Goal: Task Accomplishment & Management: Use online tool/utility

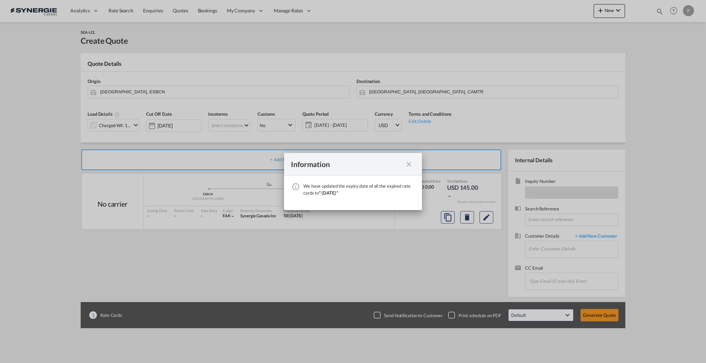
click at [408, 164] on md-icon "icon-close fg-AAA8AD cursor" at bounding box center [409, 164] width 8 height 8
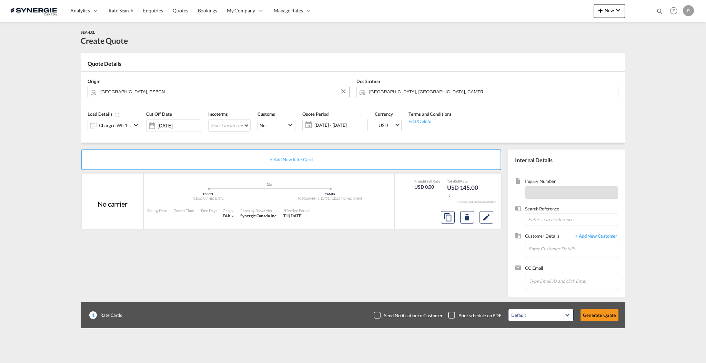
click at [161, 90] on input "[GEOGRAPHIC_DATA], ESBCN" at bounding box center [223, 92] width 246 height 12
click at [605, 16] on button "New" at bounding box center [609, 11] width 31 height 14
click at [199, 94] on md-backdrop at bounding box center [353, 181] width 706 height 363
click at [200, 94] on input "[GEOGRAPHIC_DATA], ESBCN" at bounding box center [223, 92] width 246 height 12
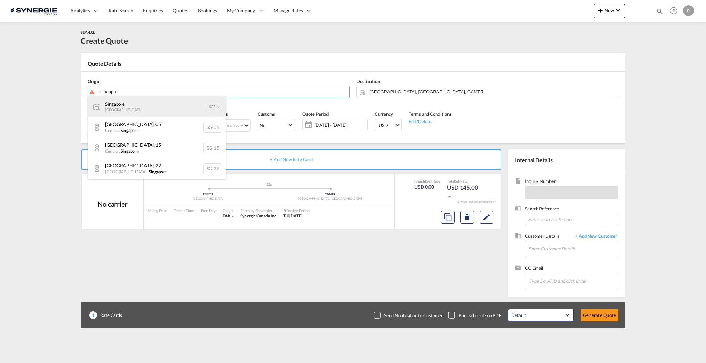
click at [175, 104] on div "Singapo re Singapore SGSIN" at bounding box center [157, 106] width 138 height 21
type input "[GEOGRAPHIC_DATA], SGSIN"
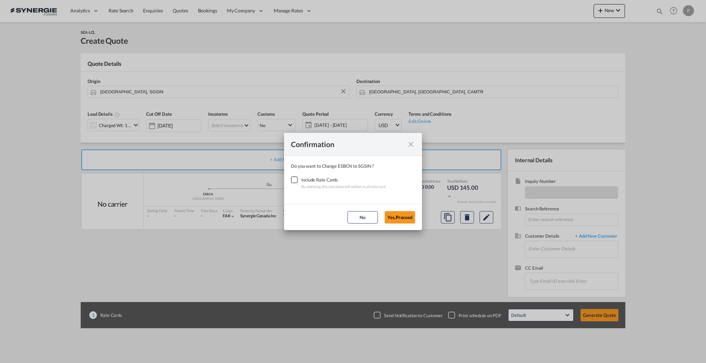
click at [295, 183] on div "Checkbox No Ink" at bounding box center [294, 180] width 7 height 7
click at [396, 221] on button "Yes,Proceed" at bounding box center [400, 217] width 30 height 12
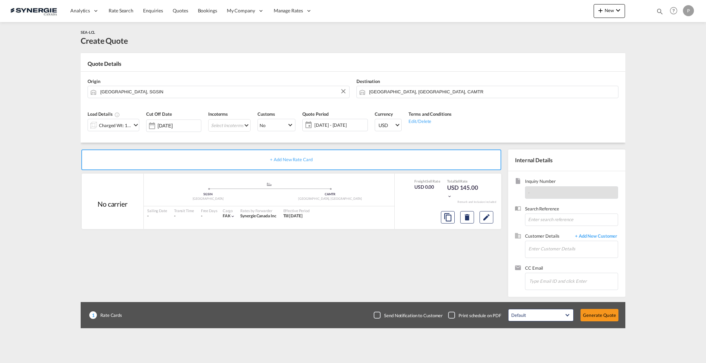
click at [136, 126] on md-icon "icon-chevron-down" at bounding box center [136, 125] width 8 height 8
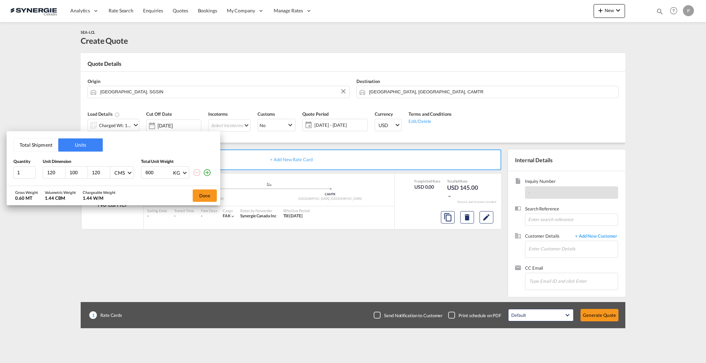
click at [34, 146] on button "Total Shipment" at bounding box center [36, 145] width 44 height 13
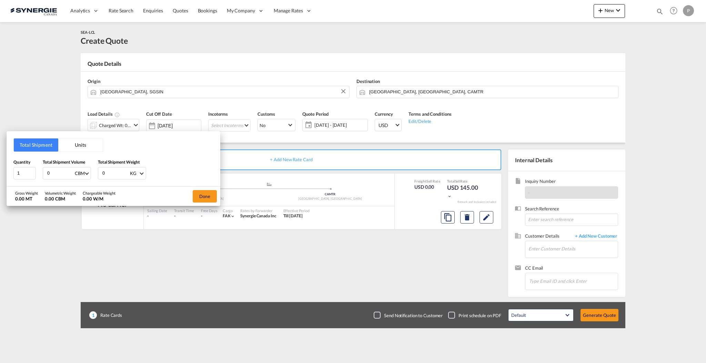
click at [23, 180] on div "Total Shipment Units Quantity 1 Total Shipment Volume 0 CBM CBM CFT Total Shipm…" at bounding box center [114, 158] width 214 height 55
click at [66, 173] on input "0" at bounding box center [61, 174] width 28 height 12
click at [66, 172] on input "0" at bounding box center [61, 174] width 28 height 12
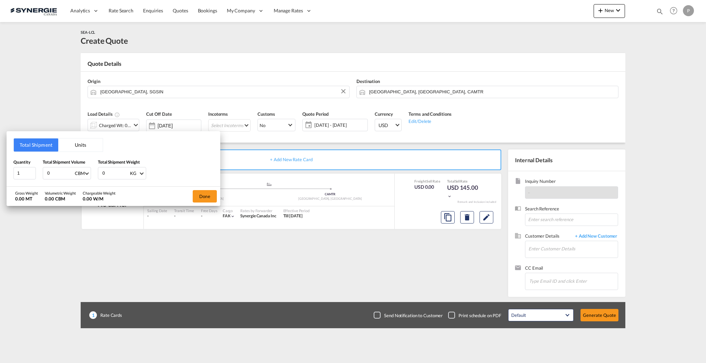
click at [66, 173] on input "0" at bounding box center [61, 174] width 28 height 12
type input "33"
click at [113, 171] on input "0" at bounding box center [116, 174] width 28 height 12
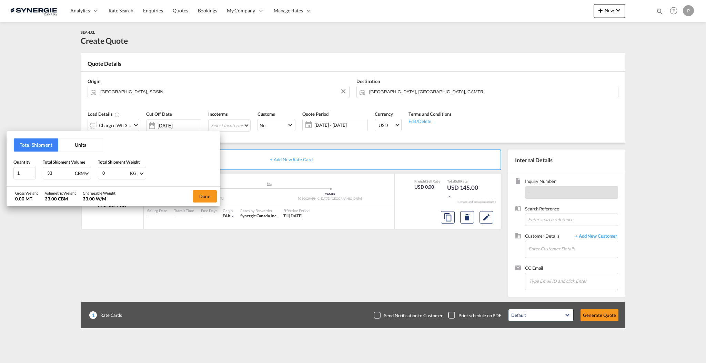
click at [113, 171] on input "0" at bounding box center [116, 174] width 28 height 12
type input "10000"
click at [207, 195] on button "Done" at bounding box center [205, 196] width 24 height 12
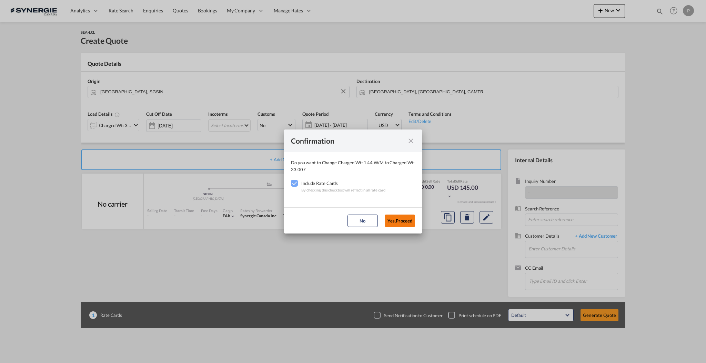
click at [410, 223] on button "Yes,Proceed" at bounding box center [400, 221] width 30 height 12
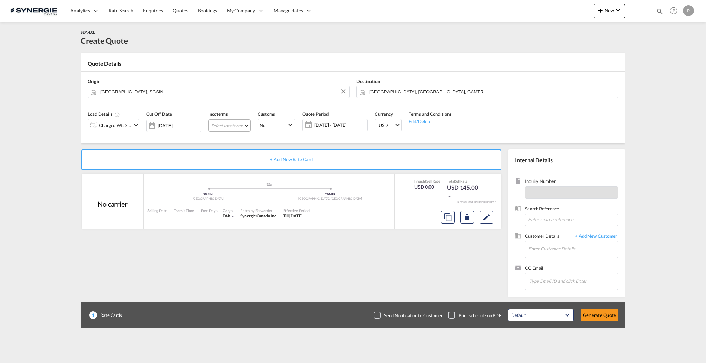
click at [241, 126] on md-select "Select Incoterms CIF - import Cost,Insurance and Freight CIP - import Carriage …" at bounding box center [229, 125] width 42 height 12
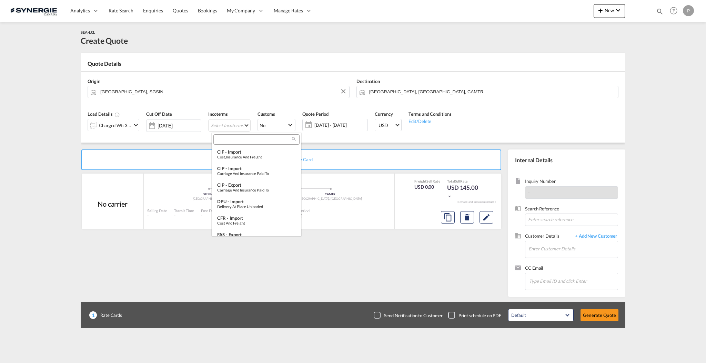
click at [240, 142] on input "search" at bounding box center [254, 140] width 77 height 6
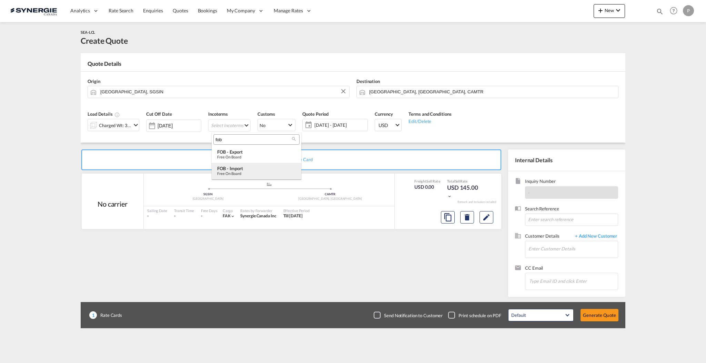
type input "fob"
click at [245, 167] on div "FOB - import" at bounding box center [256, 169] width 79 height 6
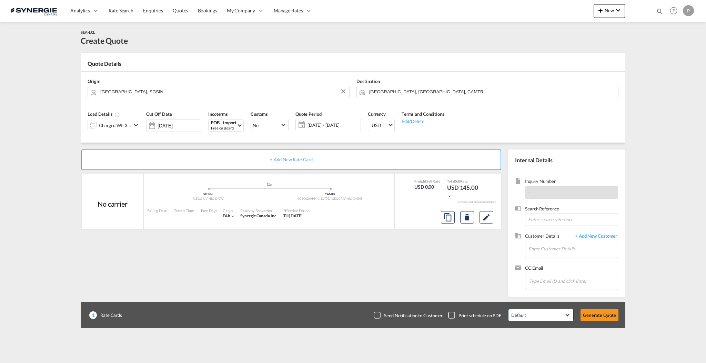
click at [327, 126] on span "[DATE] - [DATE]" at bounding box center [333, 125] width 51 height 6
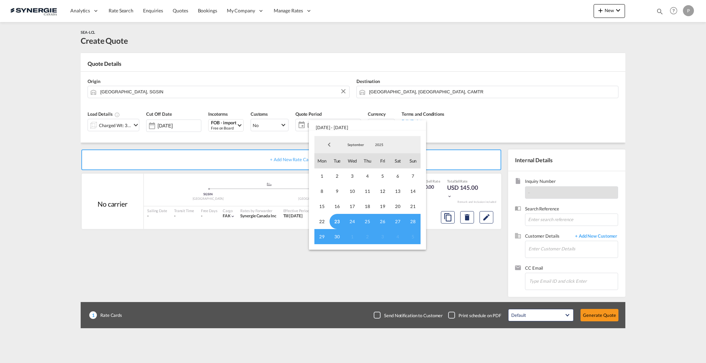
click at [343, 219] on span "23" at bounding box center [337, 221] width 15 height 15
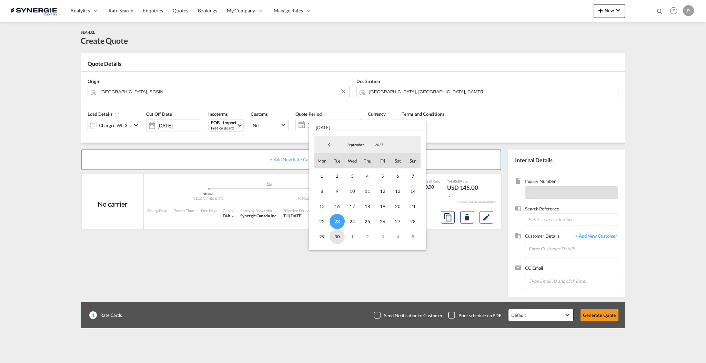
click at [337, 241] on span "30" at bounding box center [337, 236] width 15 height 15
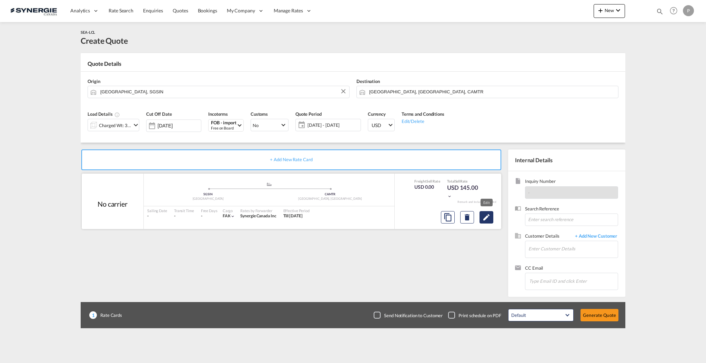
click at [482, 221] on button "Edit" at bounding box center [487, 217] width 14 height 12
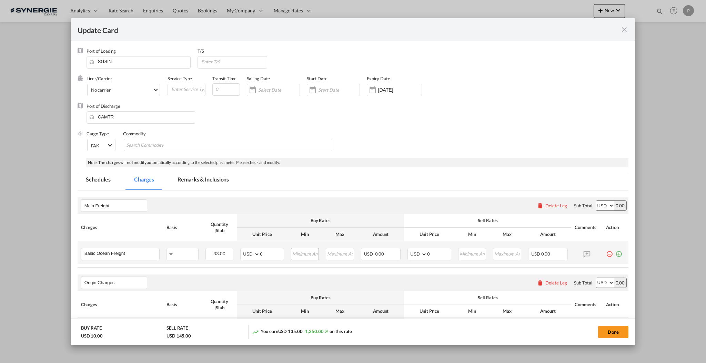
select select "per_w/m"
select select "flat"
select select "per_hbl"
select select "per_w/m"
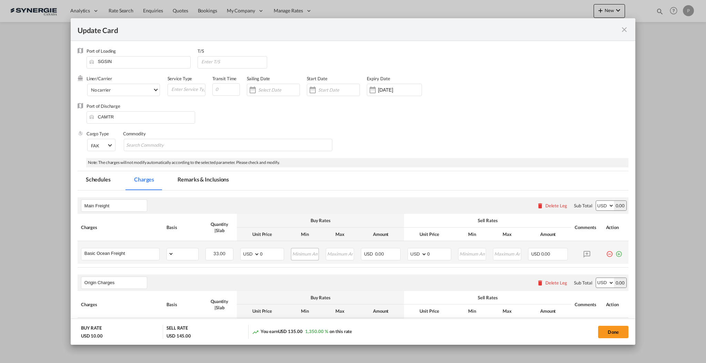
select select "per_bl"
select select "flat"
select select "per_bl"
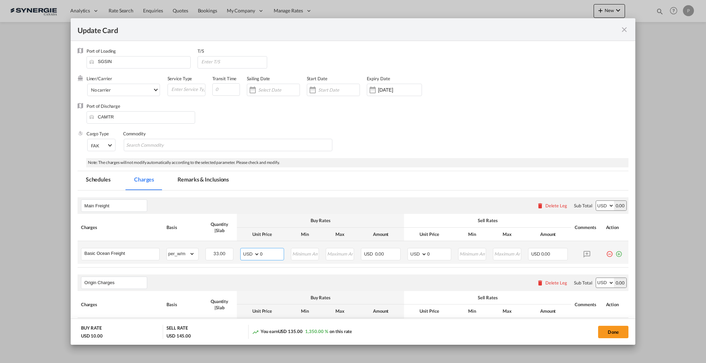
click at [269, 249] on input "0" at bounding box center [272, 254] width 24 height 10
type input "139"
click at [432, 255] on input "0" at bounding box center [439, 254] width 24 height 10
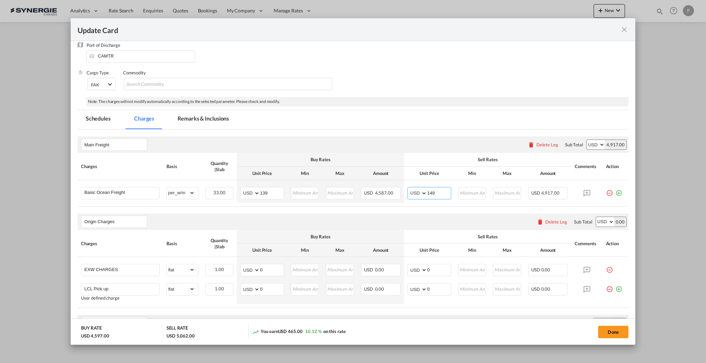
scroll to position [92, 0]
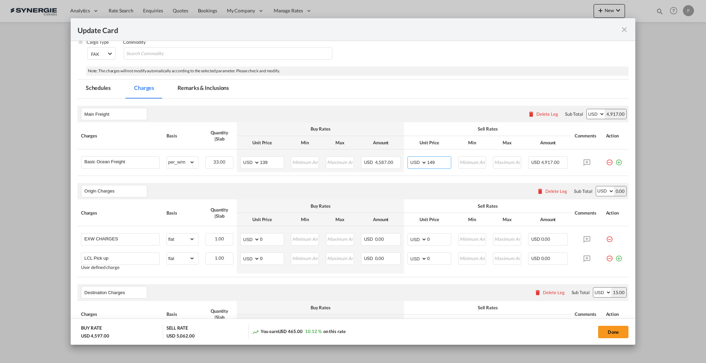
type input "149"
click at [546, 190] on div "Delete Leg" at bounding box center [557, 192] width 22 height 6
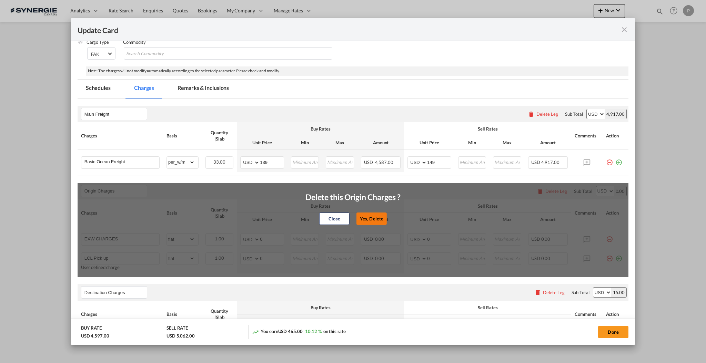
click at [376, 215] on button "Yes, Delete" at bounding box center [372, 219] width 30 height 12
type input "Destination Charges"
type input "Dock fee"
select select "per_hbl"
type input "Terminal fee"
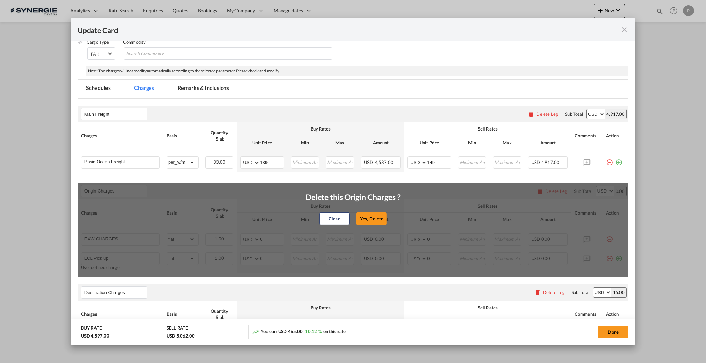
select select "per_w/m"
type input "Doc and Handling fee"
type input "E-manifest"
select select "per_bl"
type input "35"
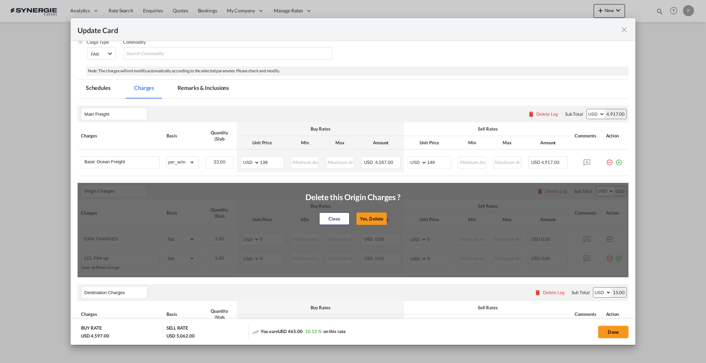
type input "Doc Fee"
select select "per_bl"
type input "30"
type input "Handling fee"
type input "0"
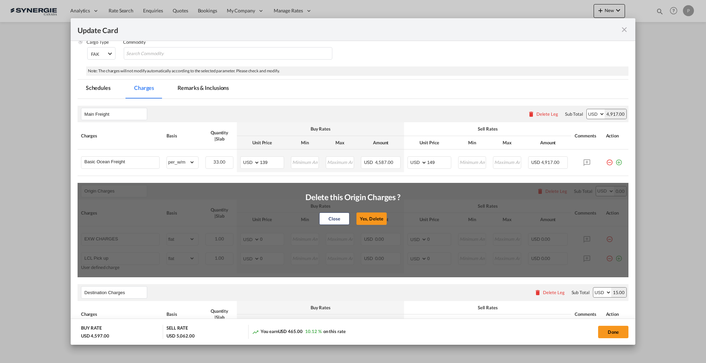
type input "65"
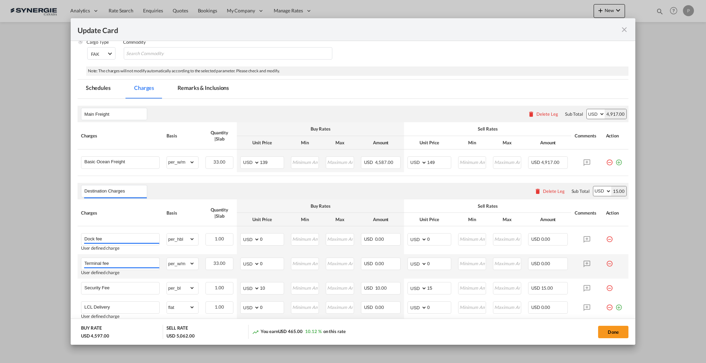
scroll to position [138, 0]
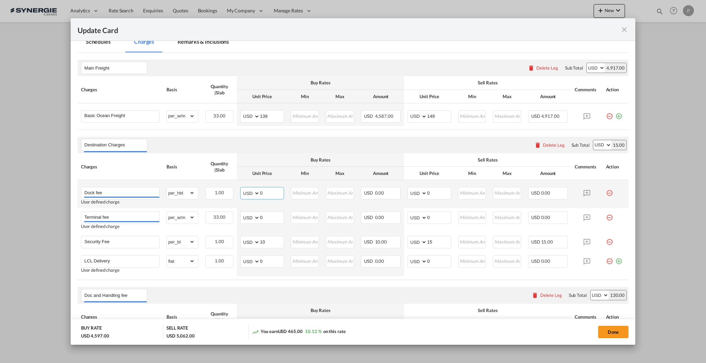
click at [262, 193] on input "0" at bounding box center [272, 193] width 24 height 10
click at [428, 192] on input "0" at bounding box center [439, 193] width 24 height 10
type input "188"
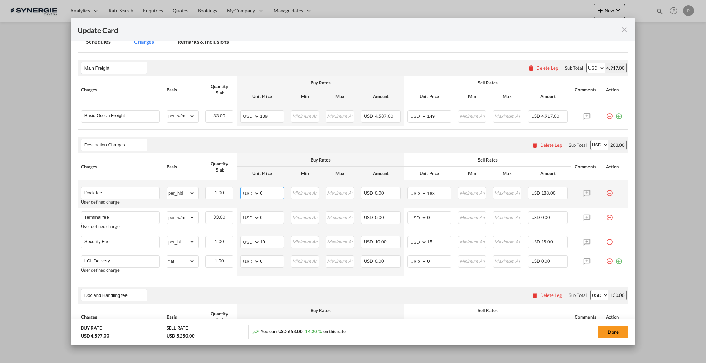
click at [264, 190] on input "0" at bounding box center [272, 193] width 24 height 10
type input "150"
click at [268, 217] on input "0" at bounding box center [272, 217] width 24 height 10
click at [110, 218] on input "Terminal fee" at bounding box center [121, 217] width 75 height 10
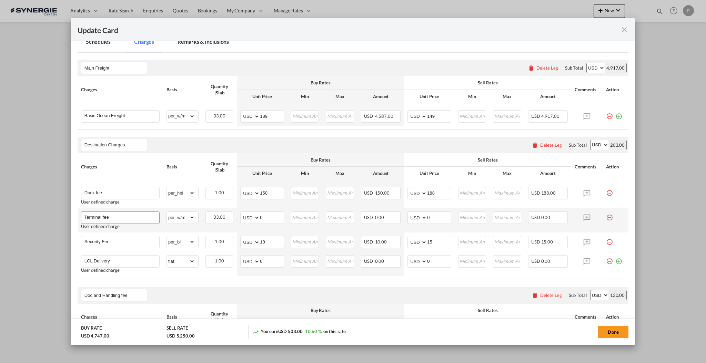
click at [110, 218] on input "Terminal fee" at bounding box center [121, 217] width 75 height 10
paste input "H/C per HBL"
drag, startPoint x: 127, startPoint y: 218, endPoint x: 92, endPoint y: 216, distance: 34.5
click at [92, 216] on input "H/C per HBL" at bounding box center [121, 217] width 75 height 10
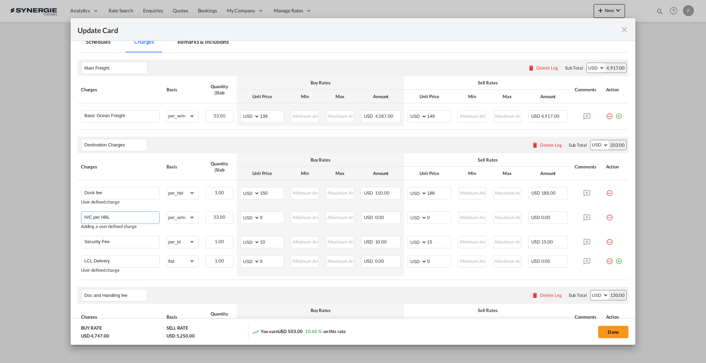
type input "Terminal fee"
type input "150"
click at [130, 216] on input "Terminal fee" at bounding box center [121, 217] width 75 height 10
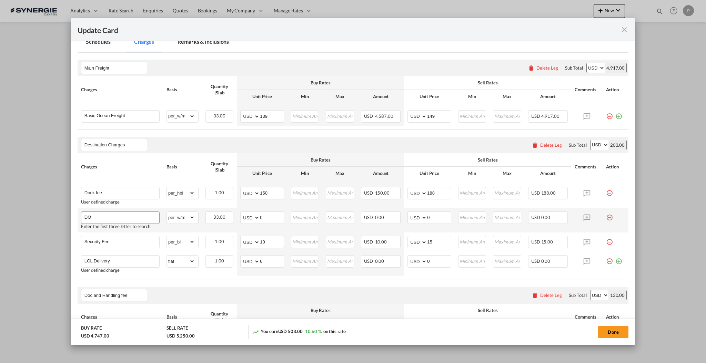
type input "D"
type input "Arrival fee"
click at [192, 214] on select "gross_weight volumetric_weight per_shipment per_bl per_km per_hawb per_kg flat …" at bounding box center [181, 217] width 28 height 11
select select "per_bl"
click at [167, 212] on select "gross_weight volumetric_weight per_shipment per_bl per_km per_hawb per_kg flat …" at bounding box center [181, 217] width 28 height 11
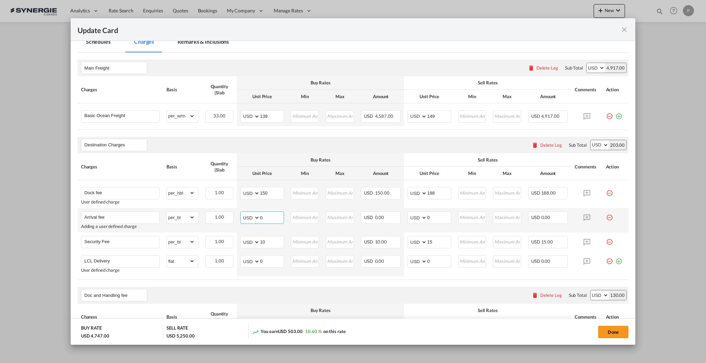
click at [264, 214] on input "0" at bounding box center [272, 217] width 24 height 10
type input "25"
click at [445, 217] on input "0" at bounding box center [439, 217] width 24 height 10
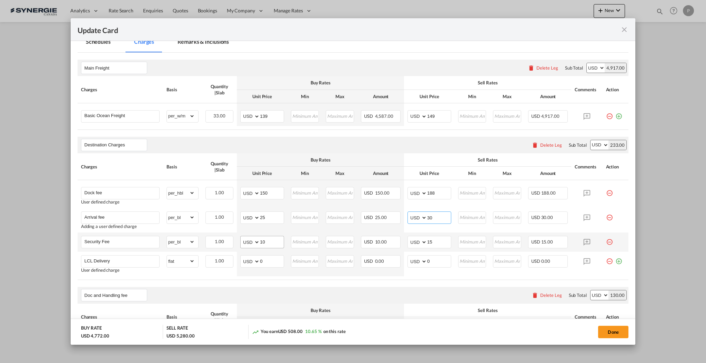
type input "30"
click at [275, 242] on input "10" at bounding box center [272, 242] width 24 height 10
type input "7"
click at [606, 262] on md-icon "icon-minus-circle-outline red-400-fg pt-7" at bounding box center [609, 259] width 7 height 7
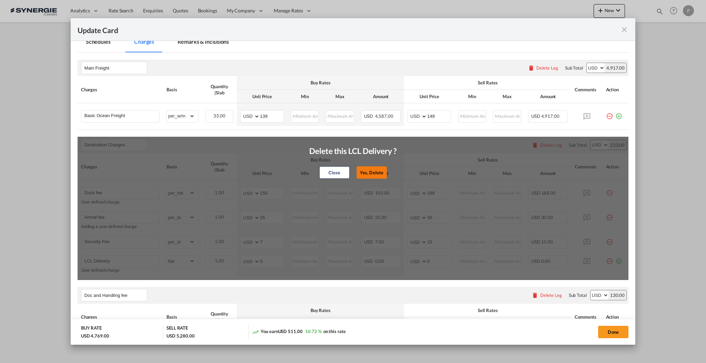
click at [373, 174] on button "Yes, Delete" at bounding box center [372, 173] width 30 height 12
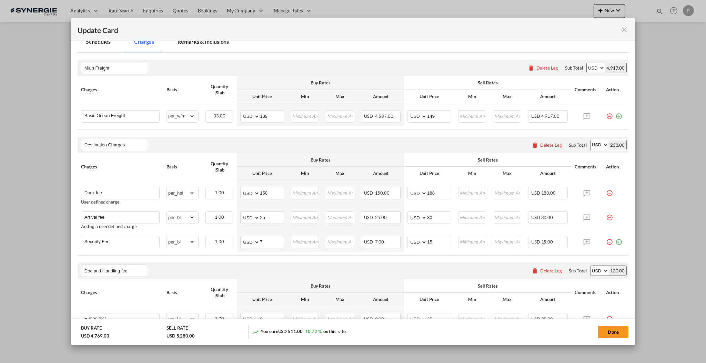
scroll to position [230, 0]
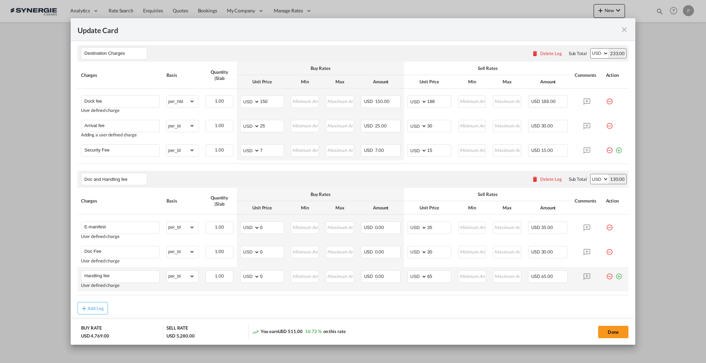
click at [606, 278] on md-icon "icon-minus-circle-outline red-400-fg pt-7" at bounding box center [609, 274] width 7 height 7
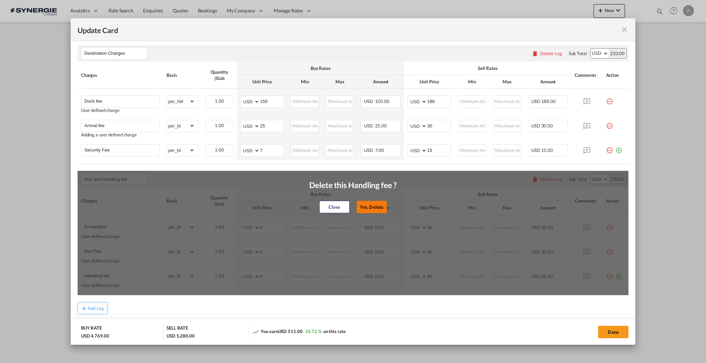
click at [378, 207] on button "Yes, Delete" at bounding box center [372, 207] width 30 height 12
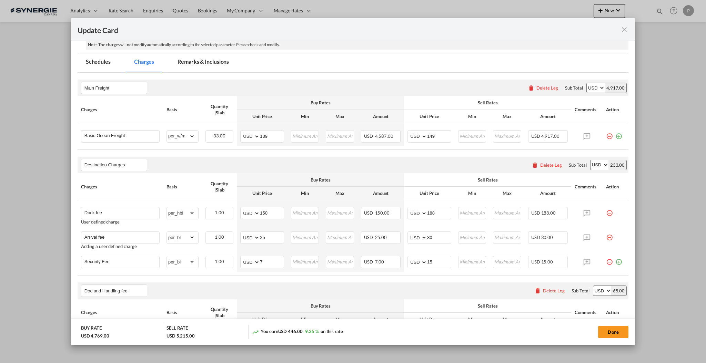
scroll to position [46, 0]
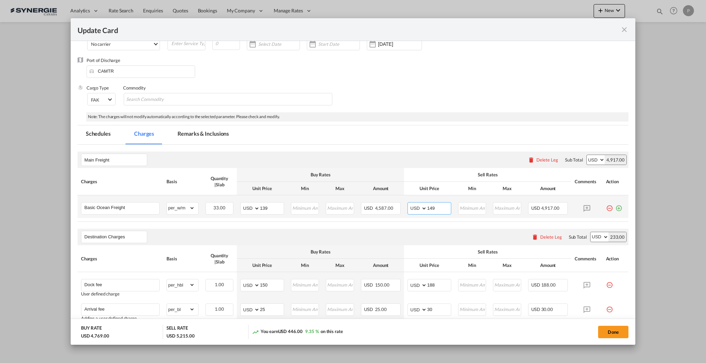
drag, startPoint x: 432, startPoint y: 208, endPoint x: 427, endPoint y: 208, distance: 4.8
click at [427, 208] on input "149" at bounding box center [439, 208] width 24 height 10
type input "154"
click at [440, 138] on md-tabs-canvas "Schedules Charges Remarks & Inclusions Schedules Charges Remarks & Inclusions" at bounding box center [353, 135] width 551 height 19
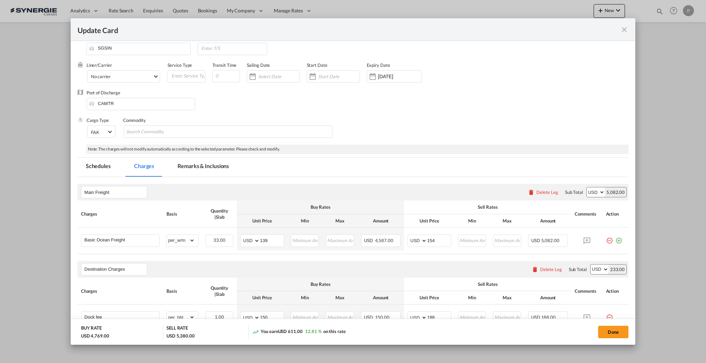
scroll to position [0, 0]
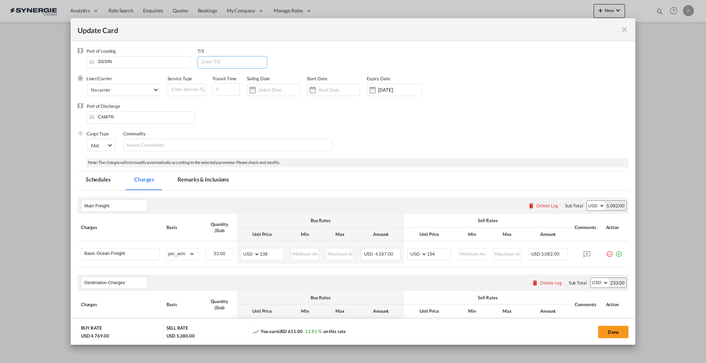
click at [224, 60] on input "Update CardPort of ..." at bounding box center [234, 62] width 66 height 10
type input "CAVAN"
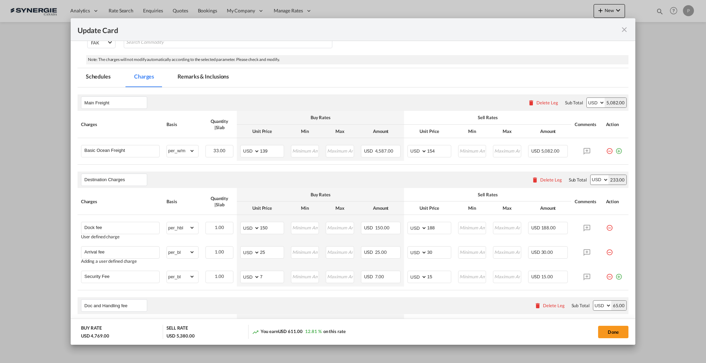
scroll to position [46, 0]
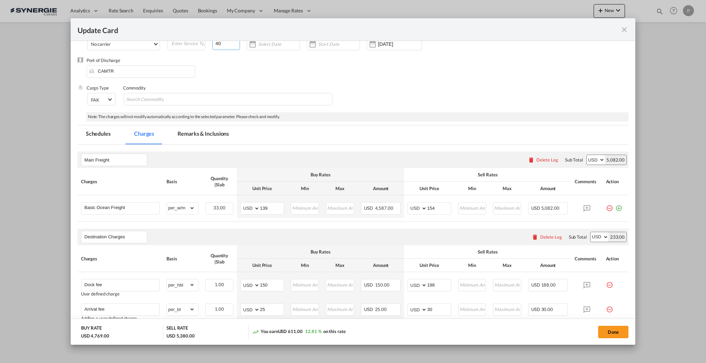
type input "40"
click at [190, 138] on md-tab-item "Remarks & Inclusions" at bounding box center [203, 135] width 68 height 19
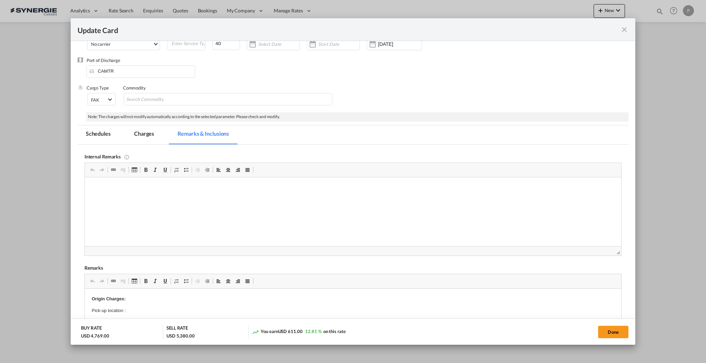
scroll to position [92, 0]
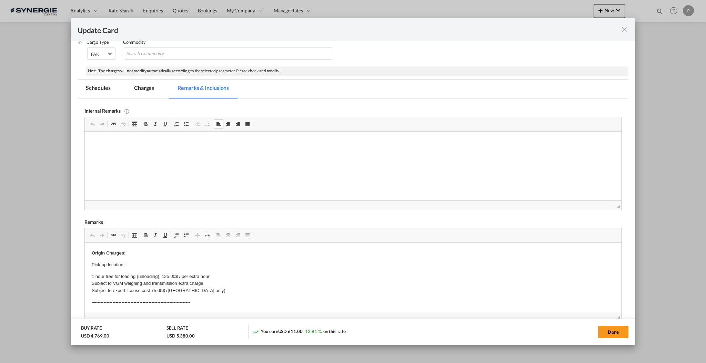
click at [249, 153] on html at bounding box center [352, 142] width 537 height 21
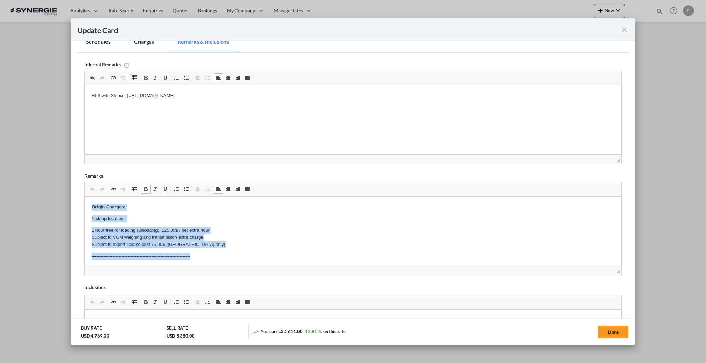
drag, startPoint x: 199, startPoint y: 258, endPoint x: 154, endPoint y: 399, distance: 148.0
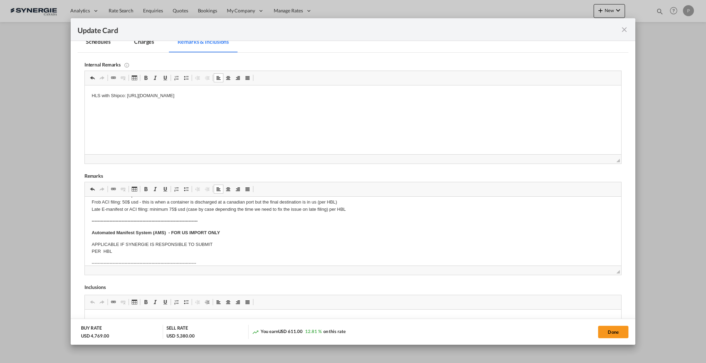
scroll to position [46, 0]
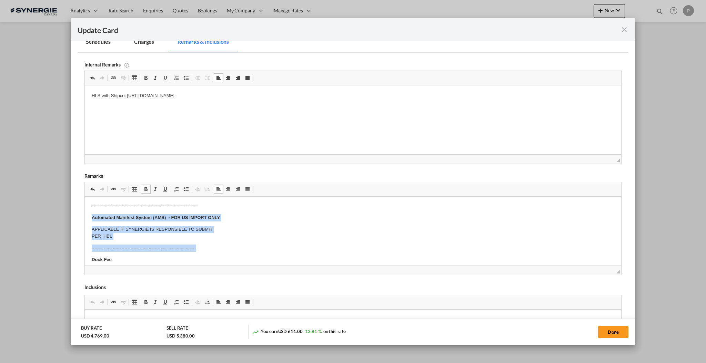
drag, startPoint x: 90, startPoint y: 219, endPoint x: 227, endPoint y: 242, distance: 138.2
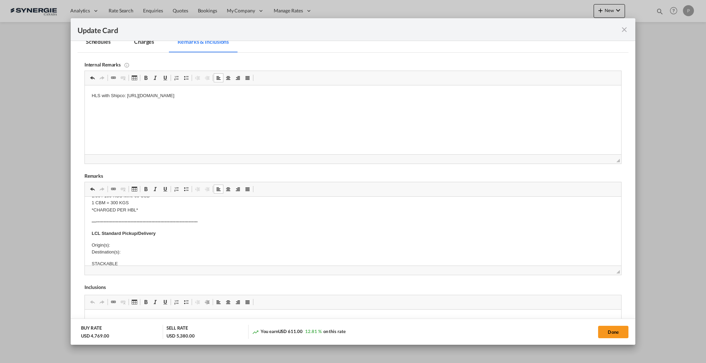
scroll to position [92, 0]
click at [123, 233] on p "Origin(s): Destination(s):" at bounding box center [352, 237] width 523 height 14
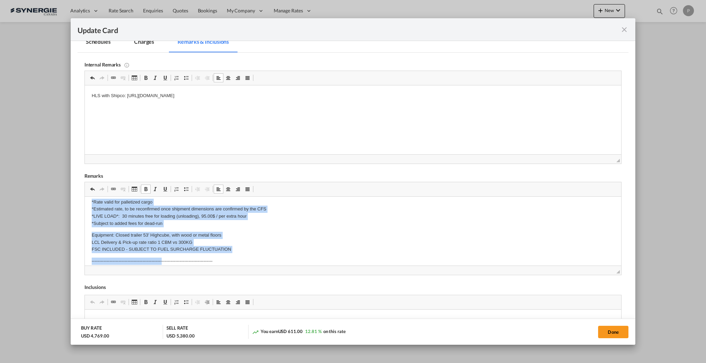
scroll to position [173, 0]
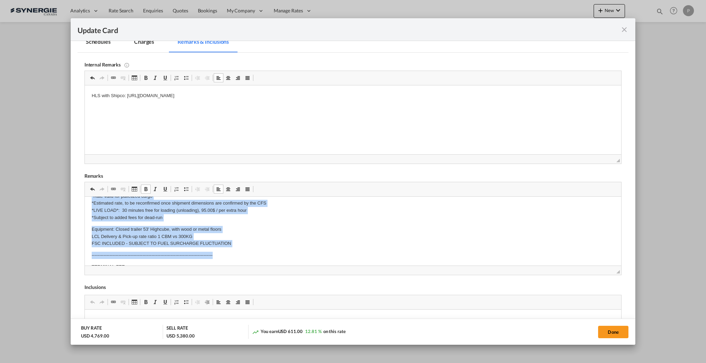
drag, startPoint x: 88, startPoint y: 222, endPoint x: 253, endPoint y: 248, distance: 166.8
click at [253, 248] on html "E Manifest (ACI): Applicable if Synergie is responsible to submit Per E-manifes…" at bounding box center [352, 225] width 537 height 402
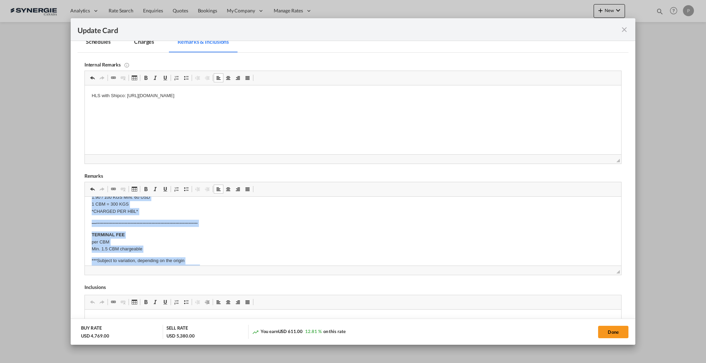
scroll to position [62, 0]
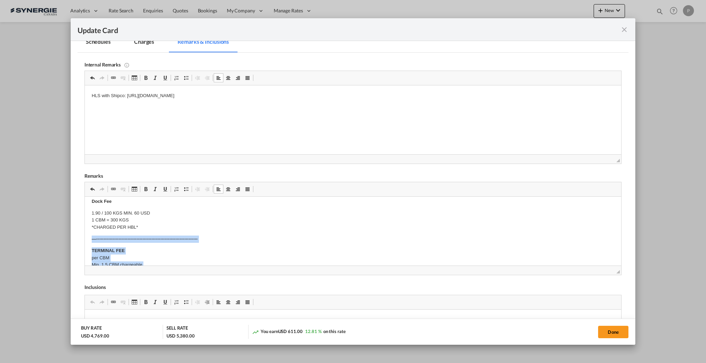
drag, startPoint x: 205, startPoint y: 244, endPoint x: 164, endPoint y: 438, distance: 198.2
click at [84, 241] on html "E Manifest (ACI): Applicable if Synergie is responsible to submit Per E-manifes…" at bounding box center [352, 272] width 537 height 275
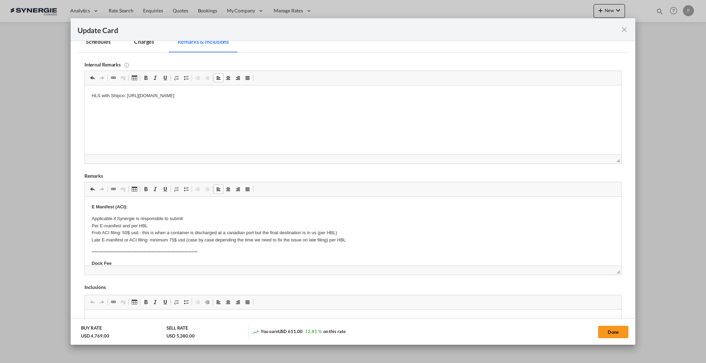
scroll to position [0, 0]
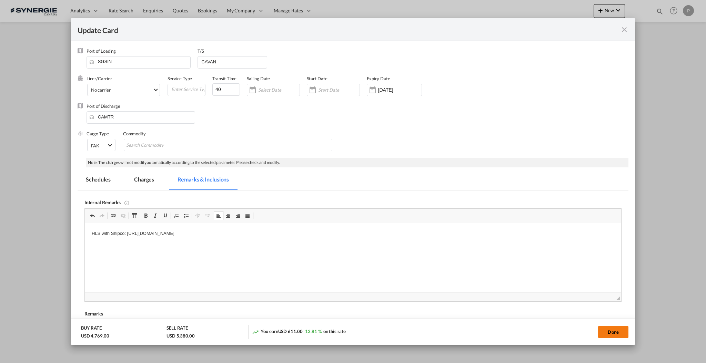
click at [615, 333] on button "Done" at bounding box center [613, 332] width 30 height 12
type input "[DATE]"
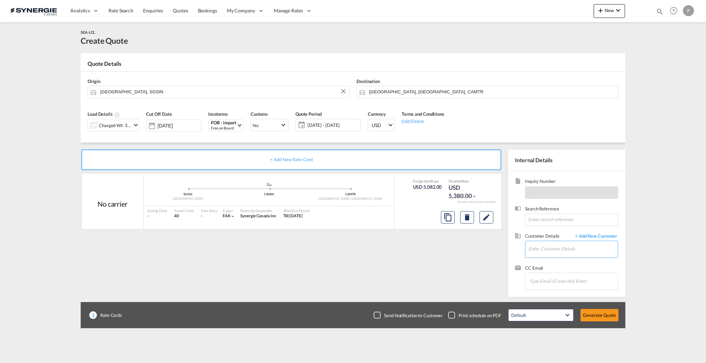
click at [549, 256] on input "Enter Customer Details" at bounding box center [573, 249] width 89 height 16
paste input "[EMAIL_ADDRESS][DOMAIN_NAME]"
click at [562, 263] on div "[PERSON_NAME] [EMAIL_ADDRESS][DOMAIN_NAME] | Variétés P. Prud'homme" at bounding box center [597, 261] width 138 height 19
type input "Variétés P. Prud'homme, [PERSON_NAME], [EMAIL_ADDRESS][DOMAIN_NAME]"
click at [611, 313] on button "Generate Quote" at bounding box center [600, 315] width 38 height 12
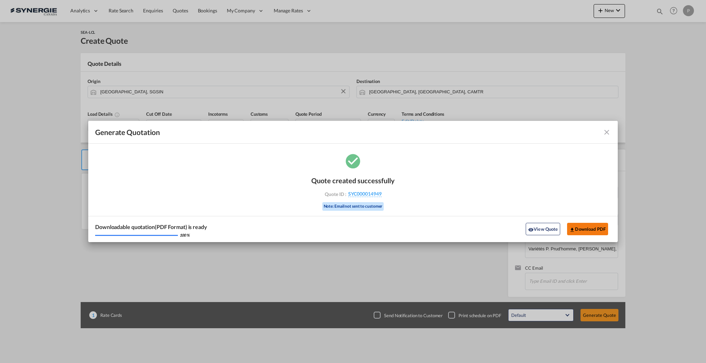
click at [572, 230] on md-icon "icon-download" at bounding box center [573, 230] width 6 height 6
